Goal: Find specific page/section: Find specific page/section

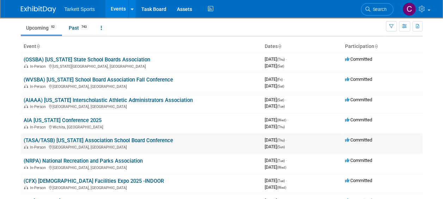
scroll to position [35, 0]
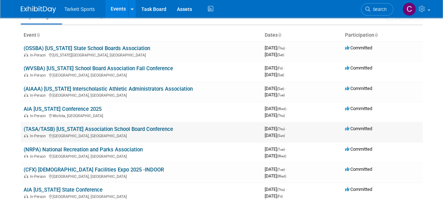
click at [116, 127] on link "(TASA/TASB) [US_STATE] Association School Board Conference" at bounding box center [98, 129] width 149 height 6
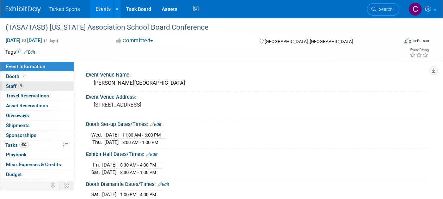
click at [9, 86] on span "Staff 9" at bounding box center [15, 86] width 18 height 6
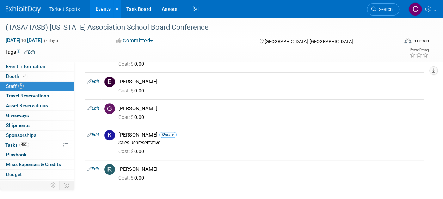
scroll to position [176, 0]
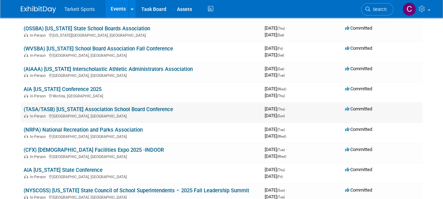
scroll to position [70, 0]
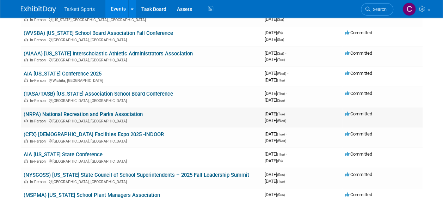
click at [89, 112] on link "(NRPA) National Recreation and Parks Association" at bounding box center [83, 114] width 119 height 6
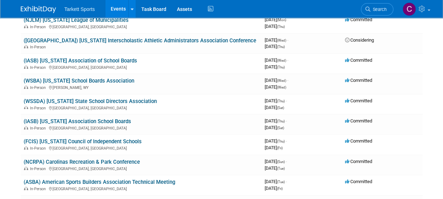
scroll to position [1092, 0]
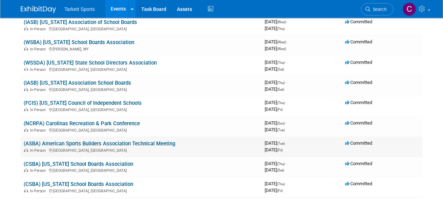
click at [88, 141] on link "(ASBA) American Sports Builders Association Technical Meeting" at bounding box center [99, 143] width 151 height 6
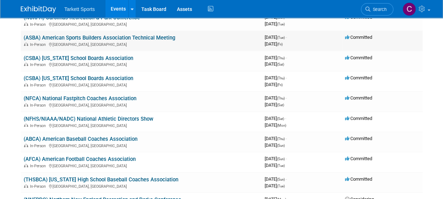
scroll to position [1233, 0]
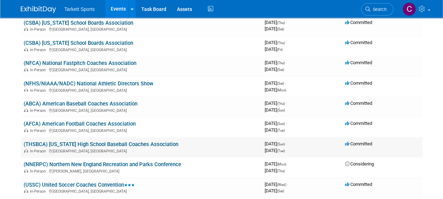
click at [113, 142] on link "(THSBCA) [US_STATE] High School Baseball Coaches Association" at bounding box center [101, 144] width 155 height 6
click at [104, 122] on link "(AFCA) American Football Coaches Association" at bounding box center [80, 123] width 112 height 6
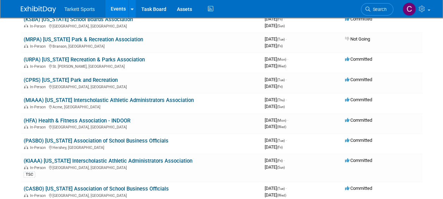
scroll to position [1691, 0]
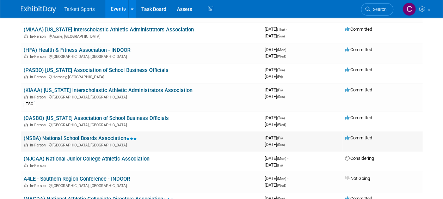
click at [87, 135] on link "(NSBA) National School Boards Association" at bounding box center [80, 138] width 113 height 6
click at [78, 177] on link "A4LE - Southern Region Conference - INDOOR" at bounding box center [77, 178] width 106 height 6
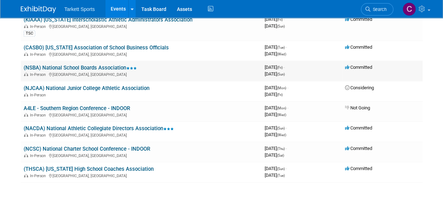
scroll to position [1797, 0]
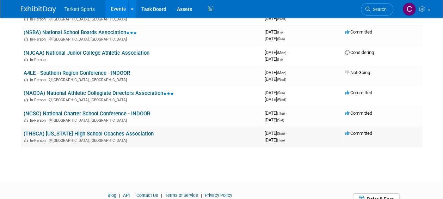
click at [64, 132] on link "(THSCA) Texas High School Coaches Association" at bounding box center [89, 133] width 130 height 6
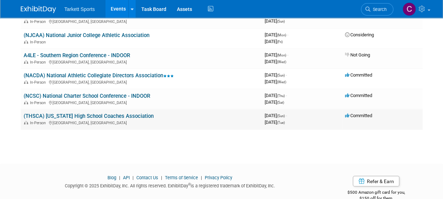
scroll to position [1828, 0]
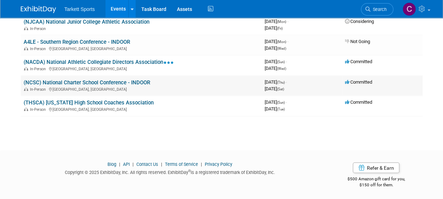
click at [114, 80] on link "(NCSC) National Charter School Conference - INDOOR" at bounding box center [87, 82] width 126 height 6
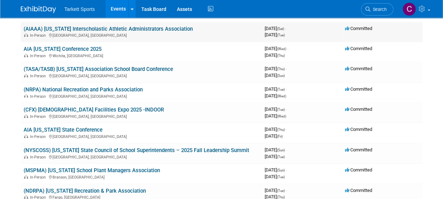
scroll to position [106, 0]
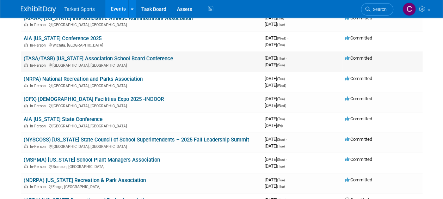
click at [82, 56] on link "(TASA/TASB) Texas Association School Board Conference" at bounding box center [98, 58] width 149 height 6
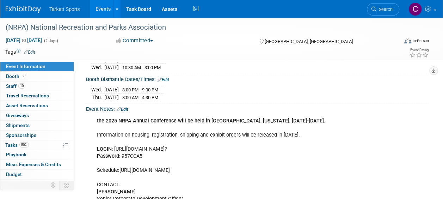
scroll to position [106, 0]
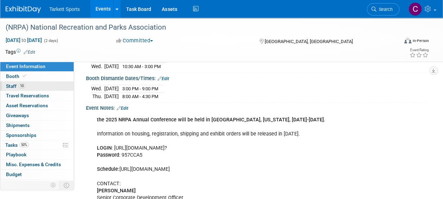
click at [12, 85] on span "Staff 10" at bounding box center [15, 86] width 19 height 6
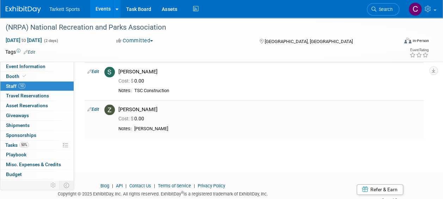
scroll to position [345, 0]
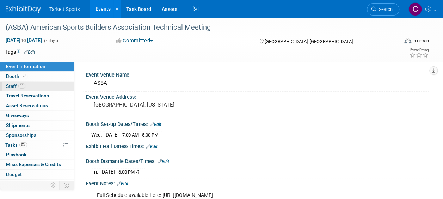
click at [9, 84] on span "Staff 11" at bounding box center [15, 86] width 19 height 6
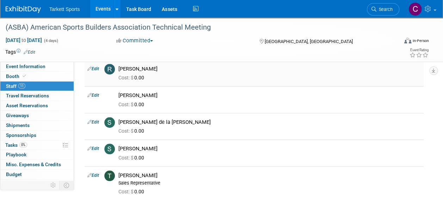
scroll to position [247, 0]
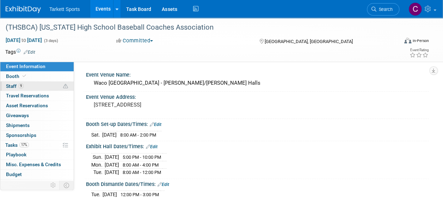
click at [10, 86] on span "Staff 9" at bounding box center [15, 86] width 18 height 6
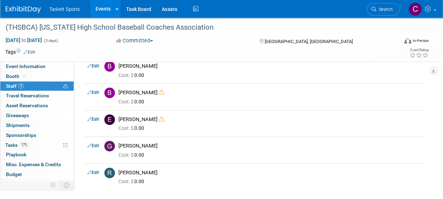
scroll to position [176, 0]
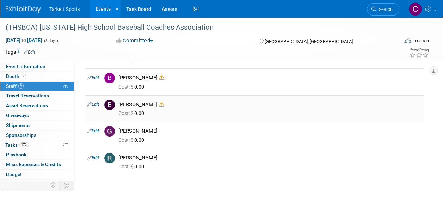
click at [159, 104] on icon at bounding box center [161, 103] width 5 height 5
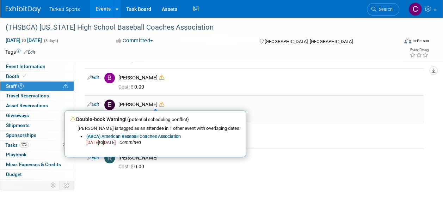
click at [202, 107] on div "Cost: $ 0.00" at bounding box center [269, 112] width 313 height 10
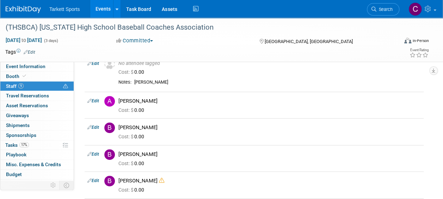
scroll to position [70, 0]
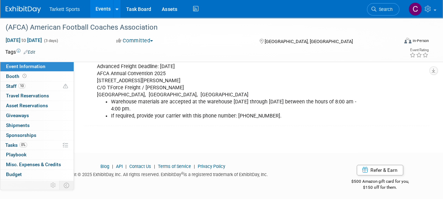
scroll to position [273, 0]
click at [13, 86] on span "Staff 10" at bounding box center [15, 86] width 19 height 6
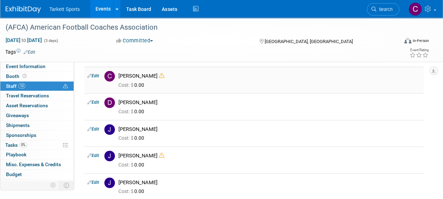
scroll to position [0, 0]
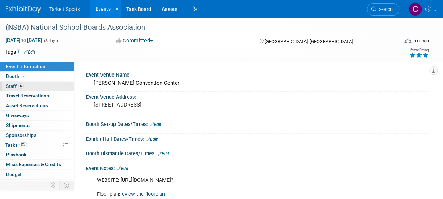
click at [8, 85] on span "Staff 6" at bounding box center [15, 86] width 18 height 6
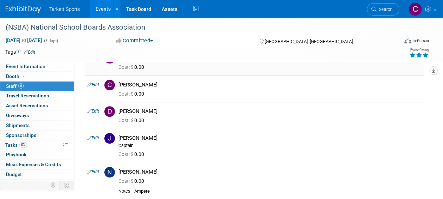
scroll to position [70, 0]
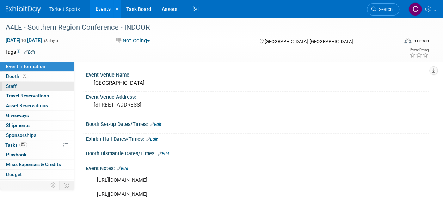
click at [13, 87] on span "Staff 0" at bounding box center [11, 86] width 11 height 6
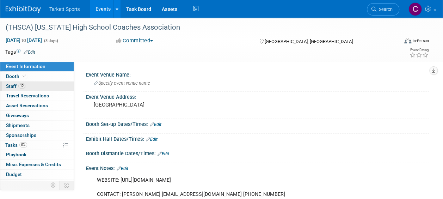
click at [12, 85] on span "Staff 12" at bounding box center [15, 86] width 19 height 6
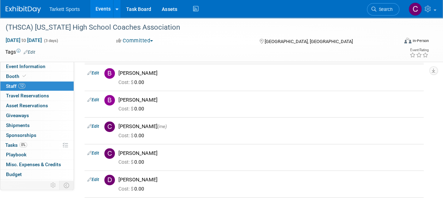
scroll to position [176, 0]
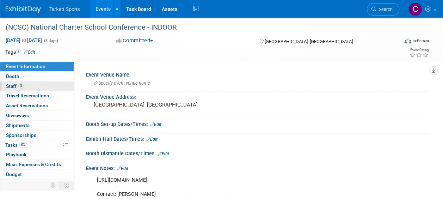
click at [11, 85] on span "Staff 3" at bounding box center [15, 86] width 18 height 6
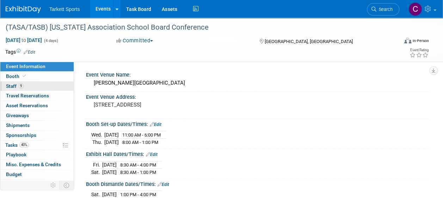
click at [11, 83] on span "Staff 9" at bounding box center [15, 86] width 18 height 6
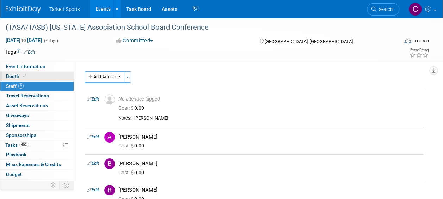
click at [12, 74] on span "Booth" at bounding box center [16, 76] width 21 height 6
select select "FieldTurf, [PERSON_NAME], Indoor"
